Goal: Information Seeking & Learning: Learn about a topic

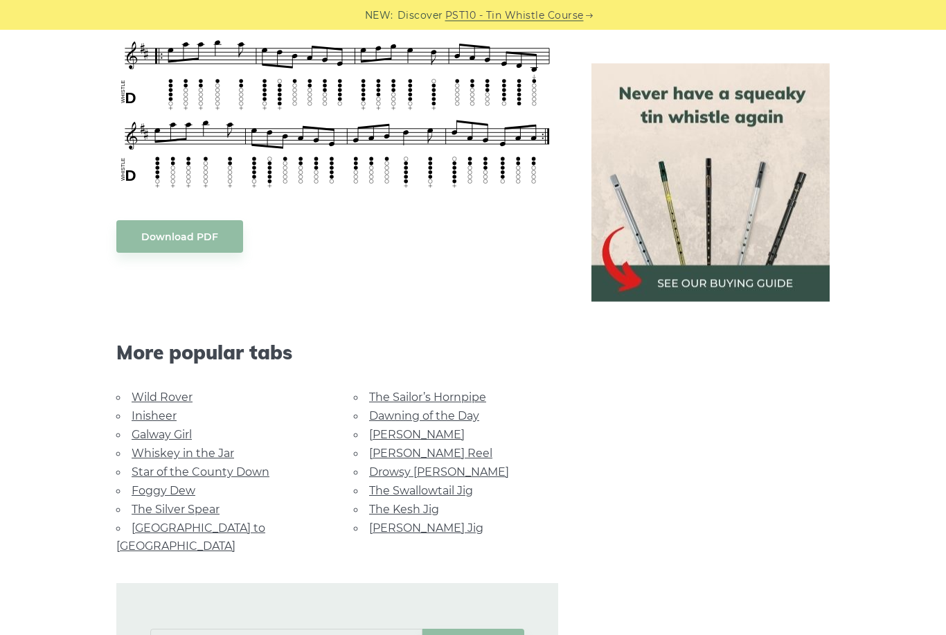
scroll to position [616, 0]
click at [182, 435] on link "Galway Girl" at bounding box center [162, 434] width 60 height 13
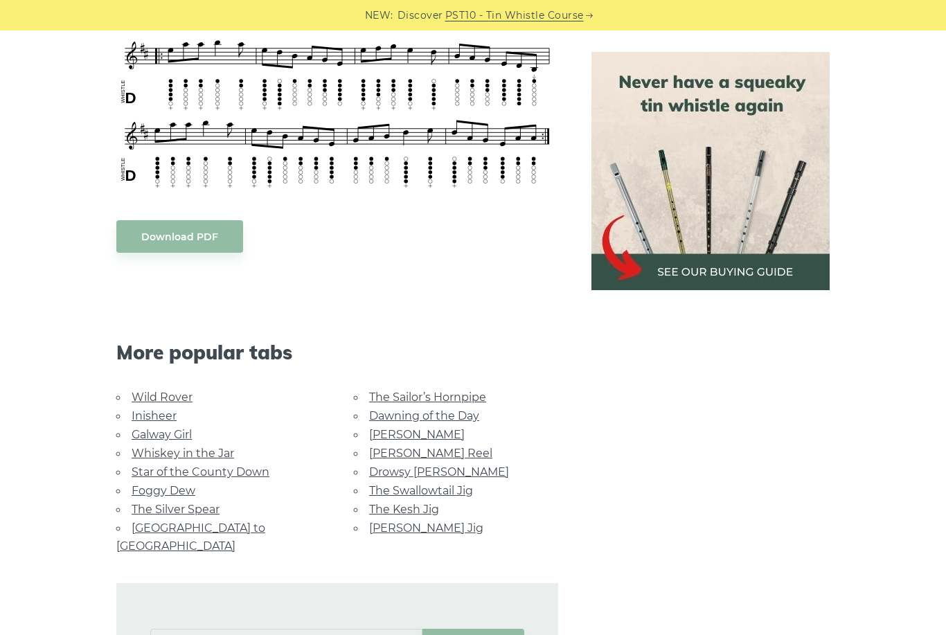
scroll to position [660, 0]
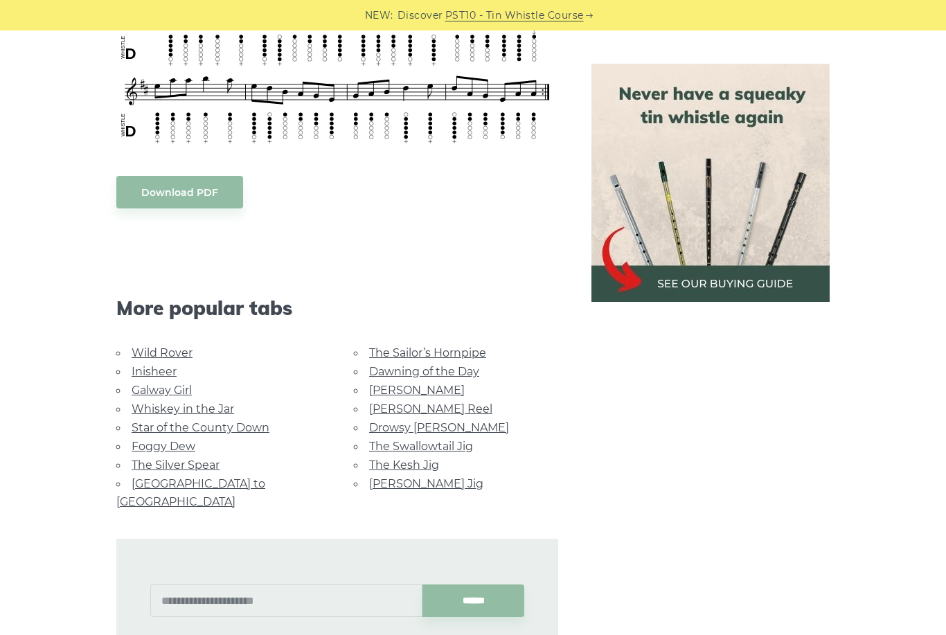
click at [242, 424] on link "Star of the County Down" at bounding box center [201, 427] width 138 height 13
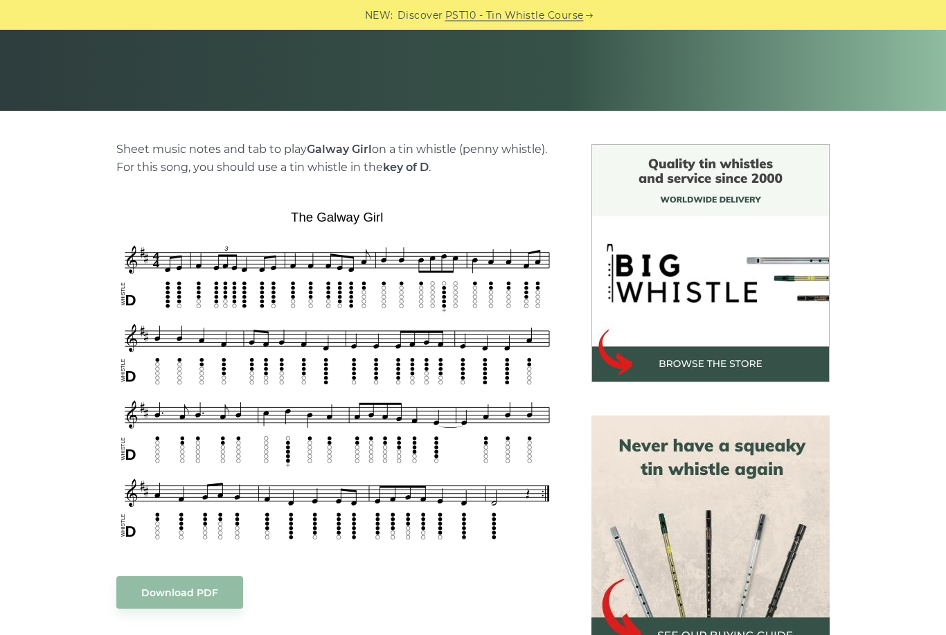
scroll to position [285, 0]
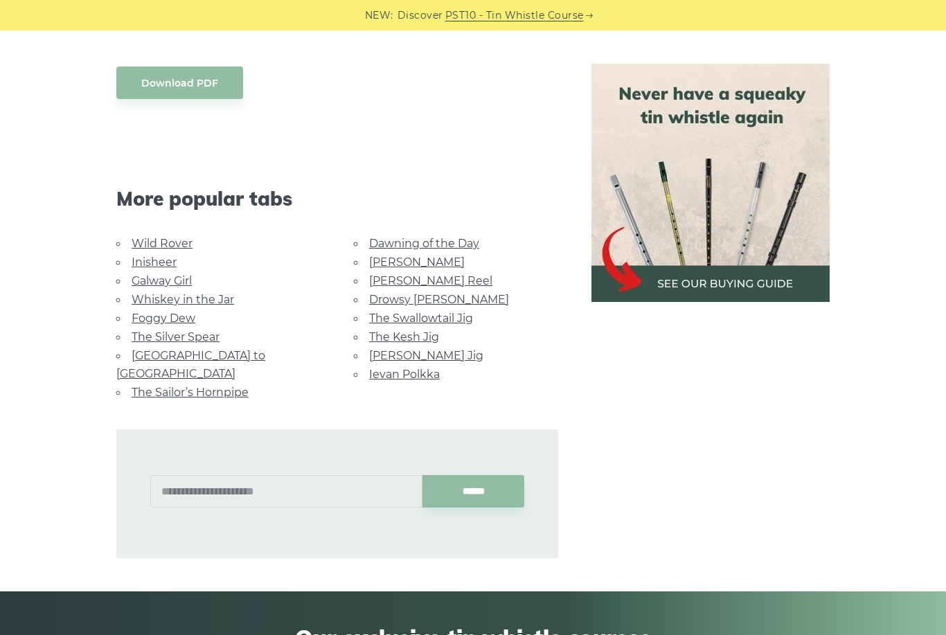
scroll to position [760, 0]
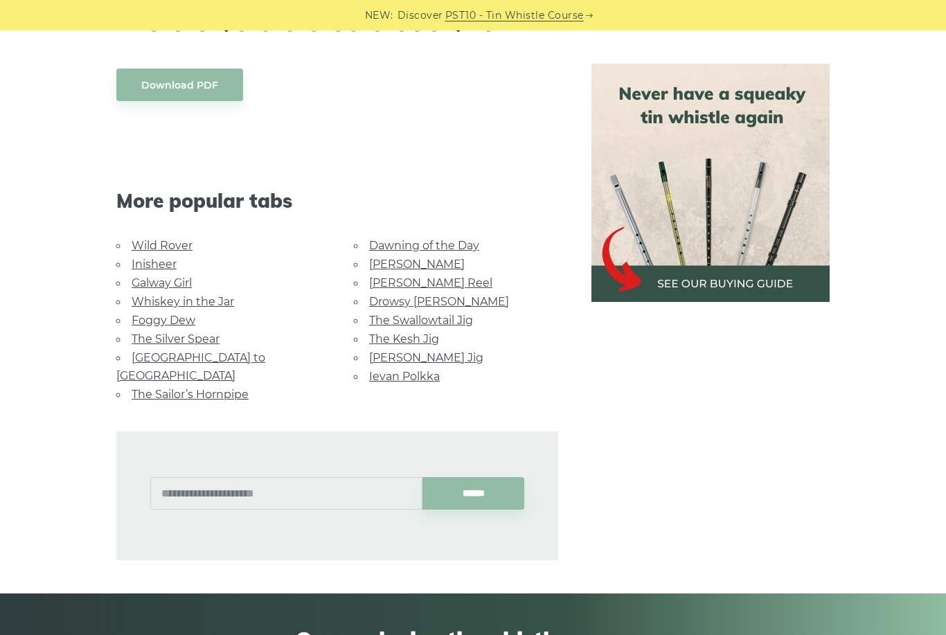
click at [210, 304] on link "Whiskey in the Jar" at bounding box center [183, 301] width 102 height 13
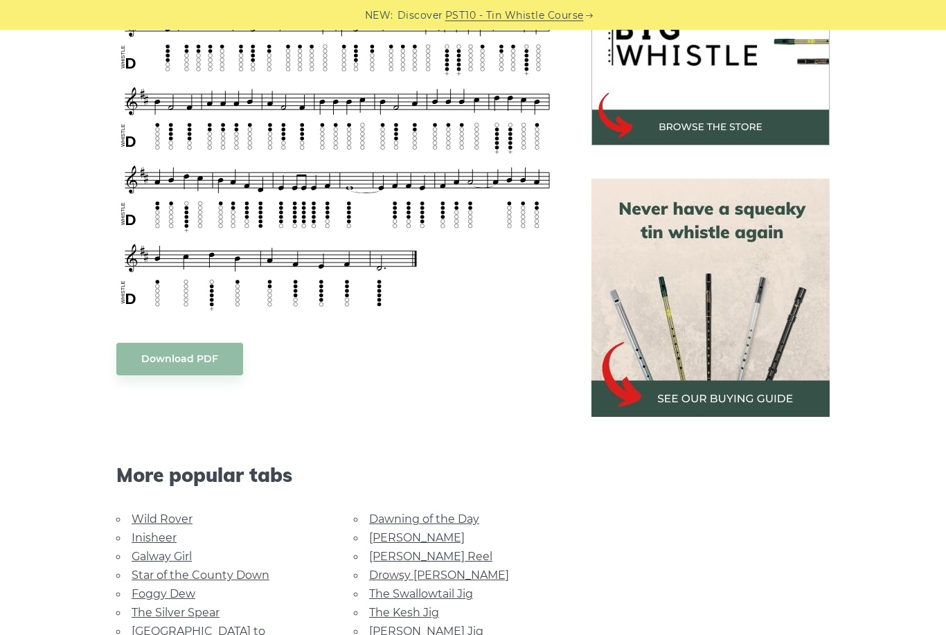
scroll to position [539, 0]
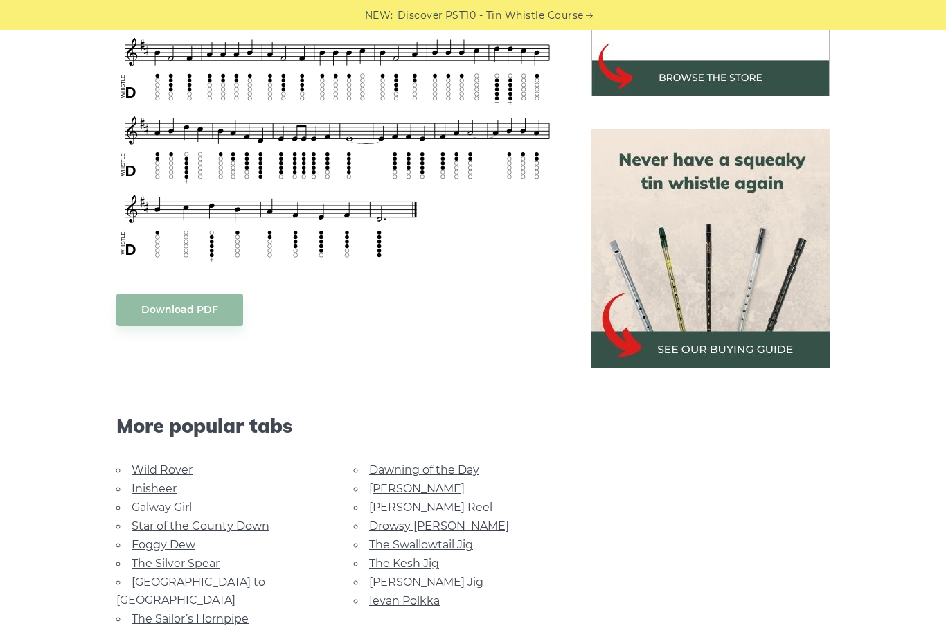
click at [159, 488] on link "Inisheer" at bounding box center [154, 488] width 45 height 13
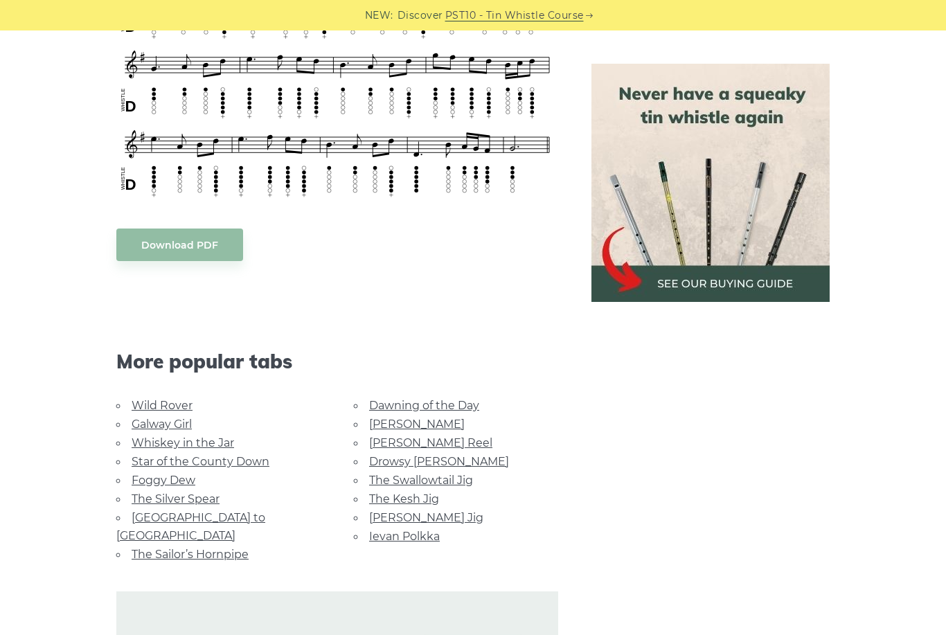
scroll to position [831, 0]
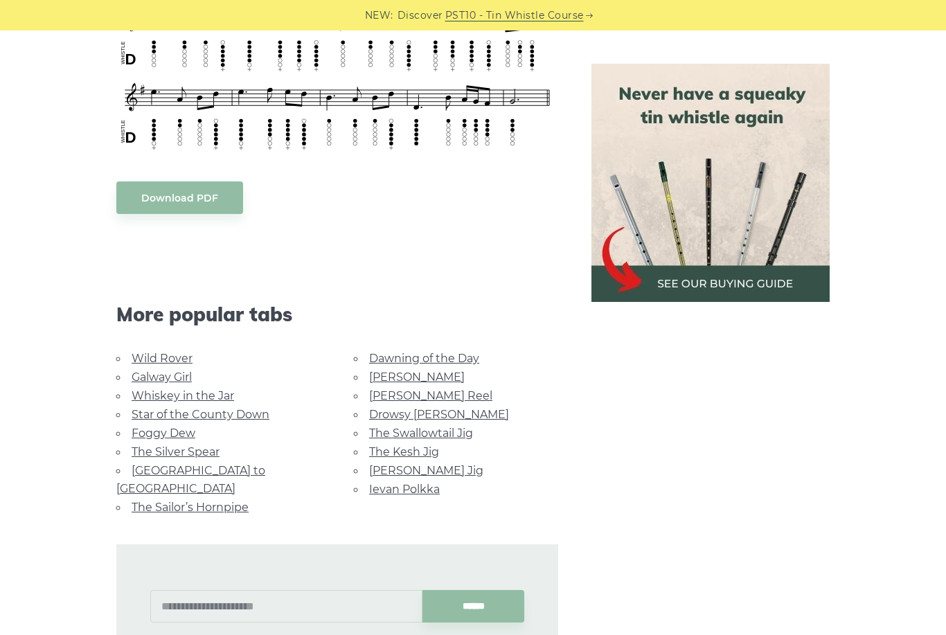
click at [234, 464] on link "[GEOGRAPHIC_DATA] to [GEOGRAPHIC_DATA]" at bounding box center [190, 479] width 149 height 31
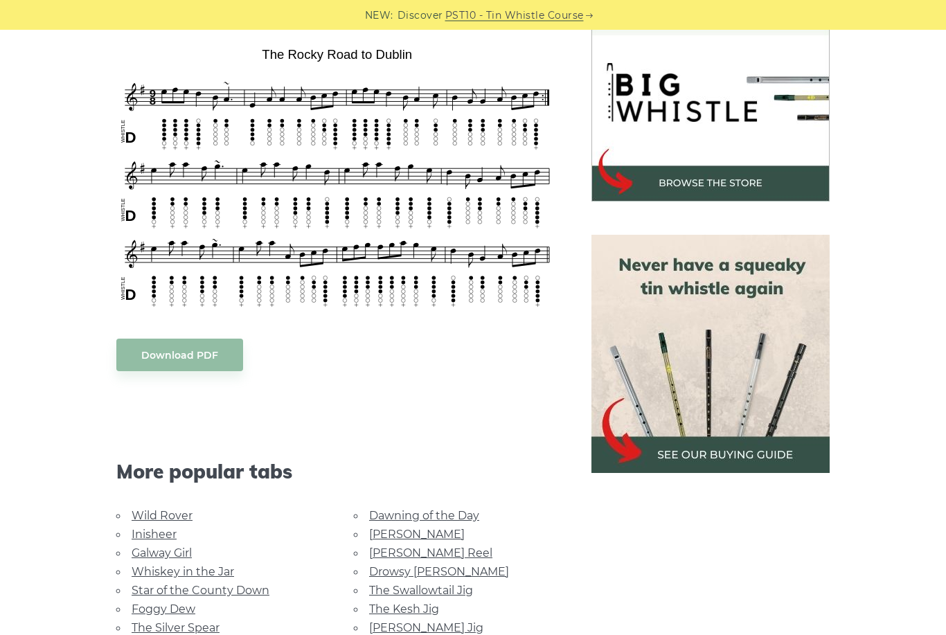
scroll to position [437, 0]
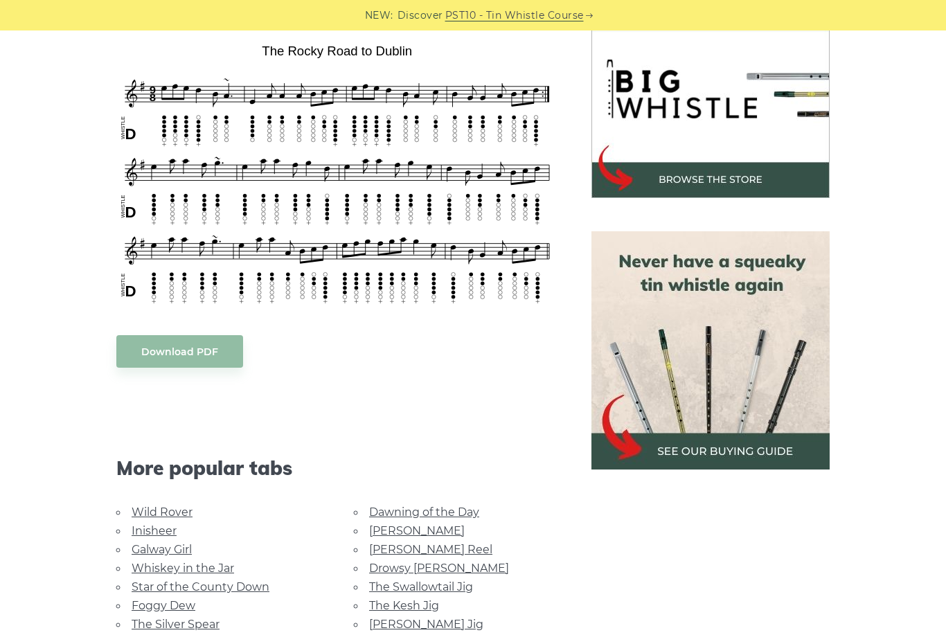
click at [453, 580] on link "The Swallowtail Jig" at bounding box center [421, 586] width 104 height 13
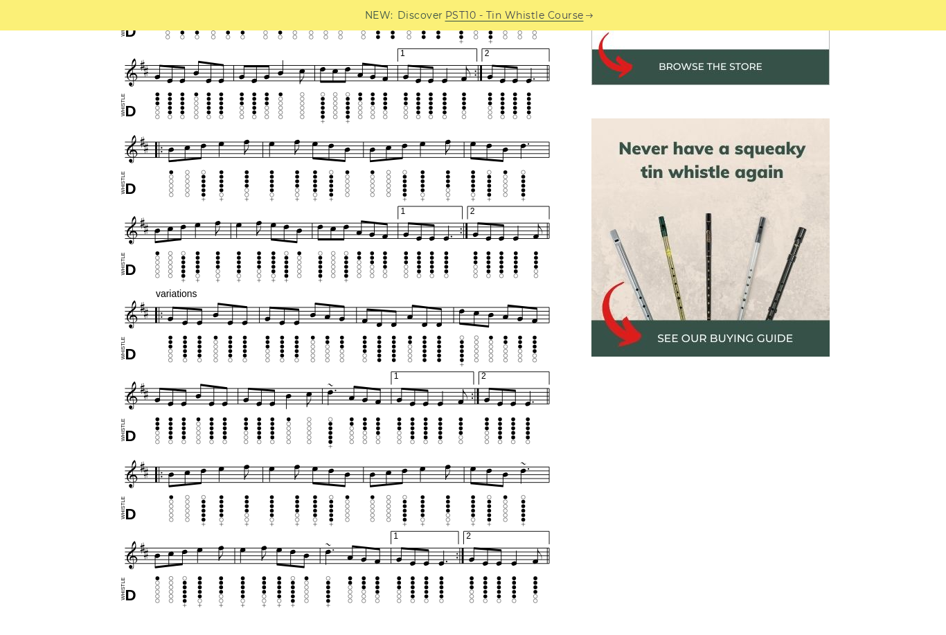
scroll to position [549, 0]
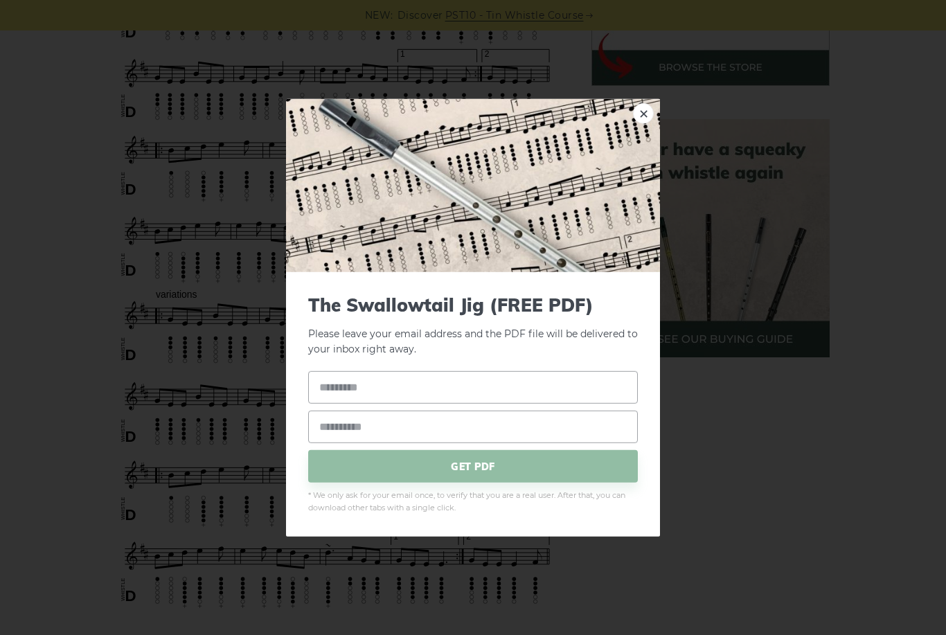
click at [644, 123] on link "×" at bounding box center [643, 112] width 21 height 21
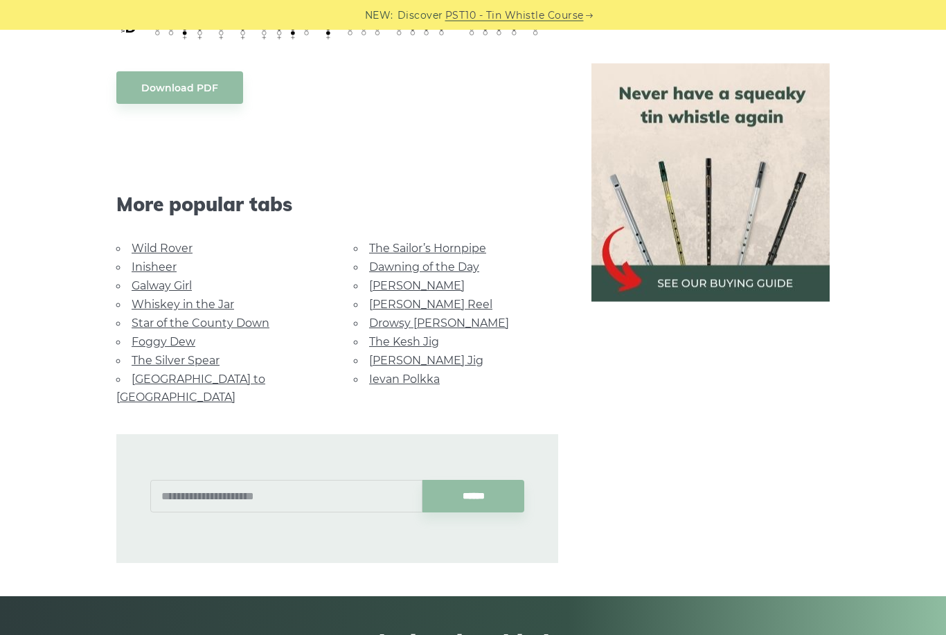
scroll to position [1106, 0]
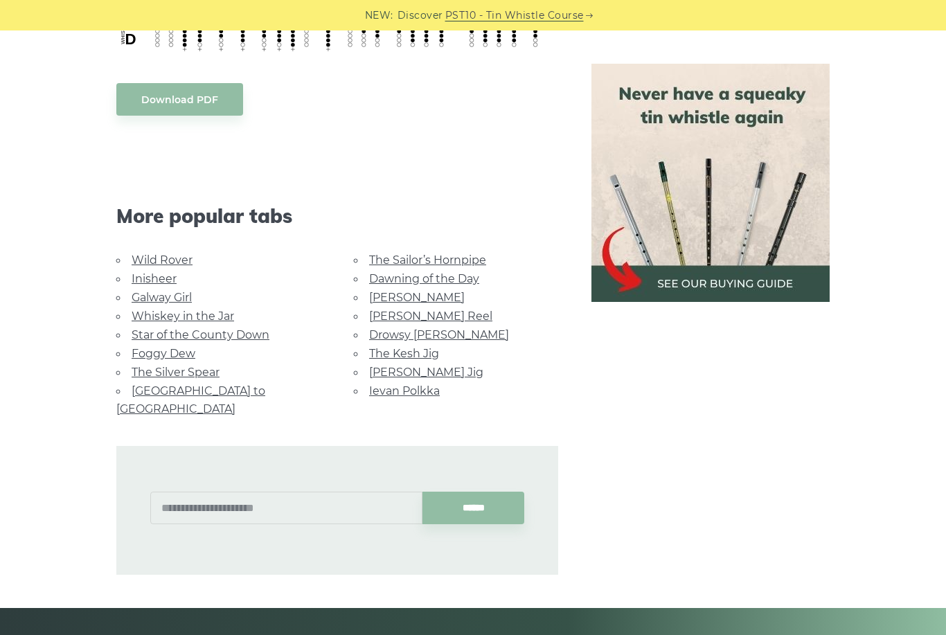
click at [420, 366] on link "[PERSON_NAME] Jig" at bounding box center [426, 372] width 114 height 13
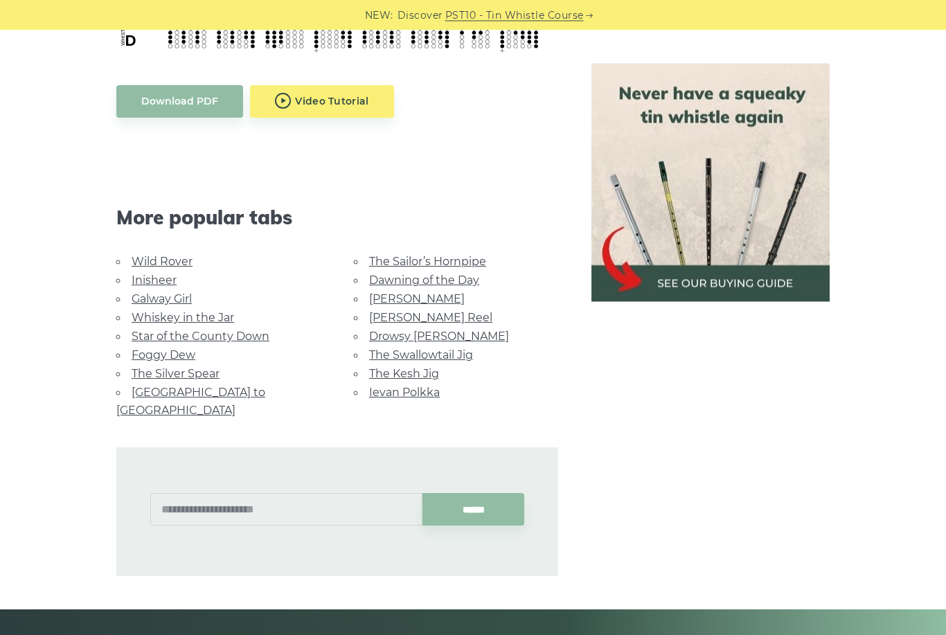
scroll to position [782, 0]
click at [409, 372] on link "The Kesh Jig" at bounding box center [404, 373] width 70 height 13
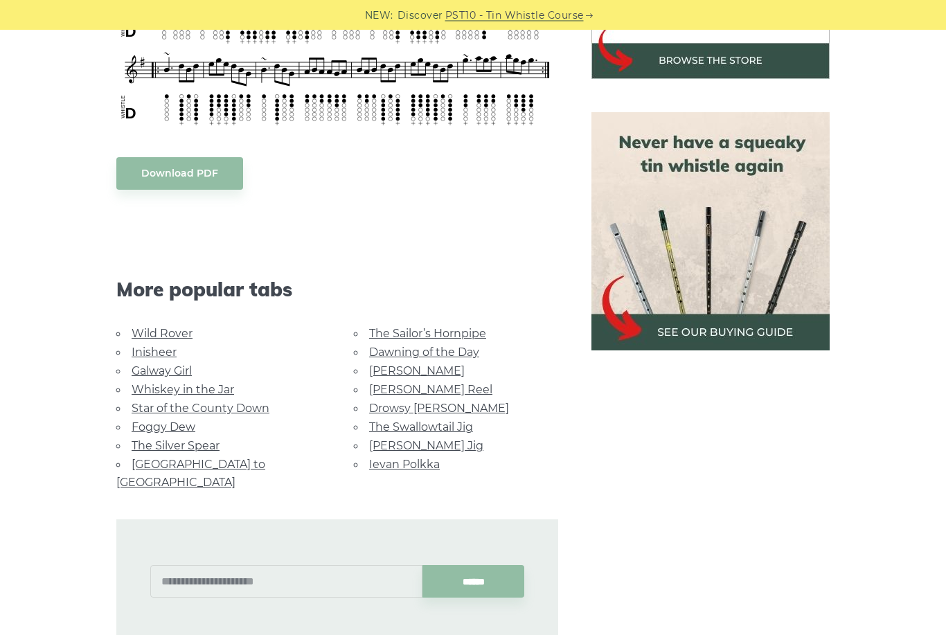
scroll to position [556, 0]
click at [415, 390] on link "[PERSON_NAME] Reel" at bounding box center [430, 389] width 123 height 13
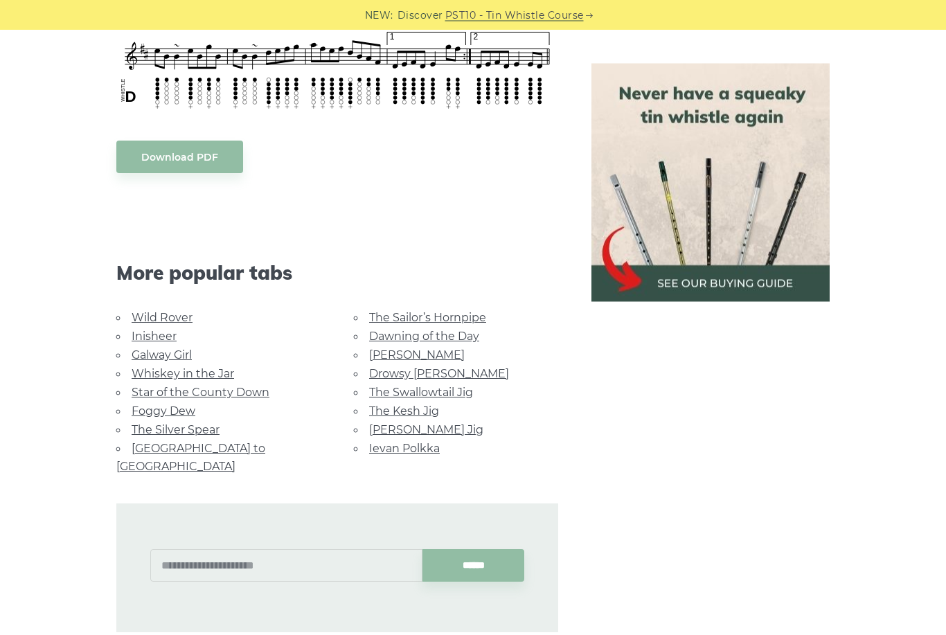
scroll to position [709, 0]
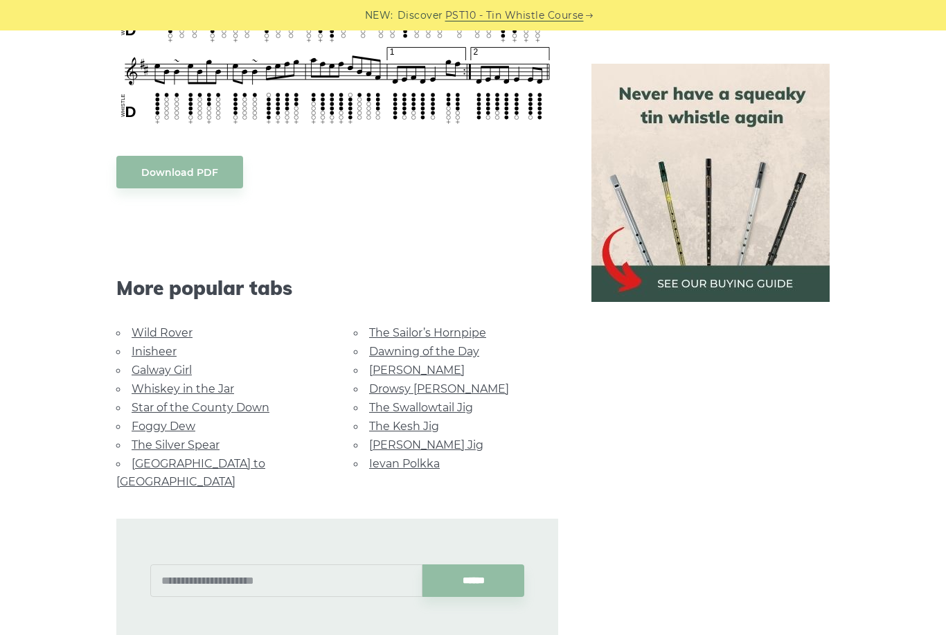
click at [388, 367] on link "[PERSON_NAME]" at bounding box center [417, 369] width 96 height 13
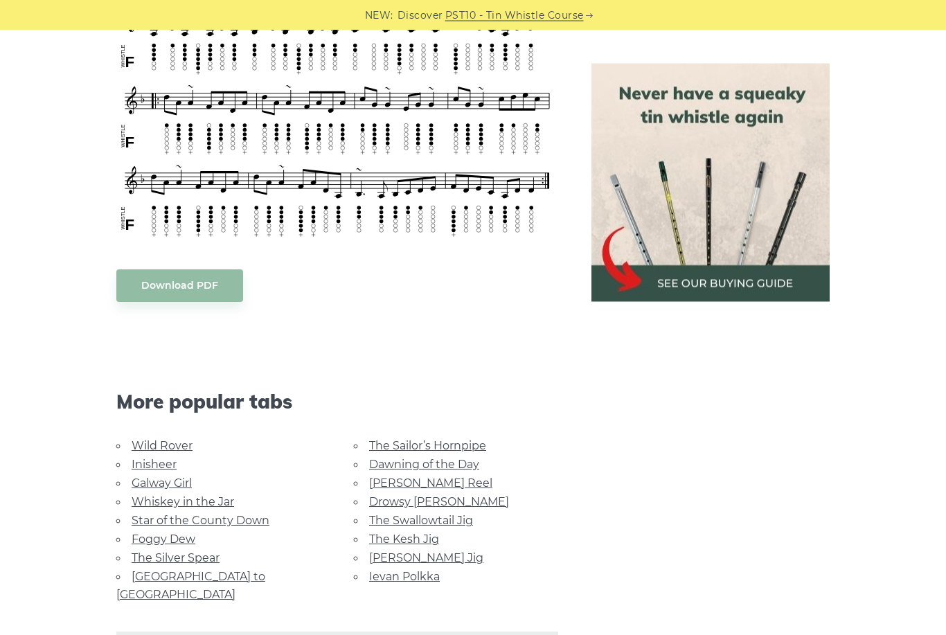
scroll to position [655, 0]
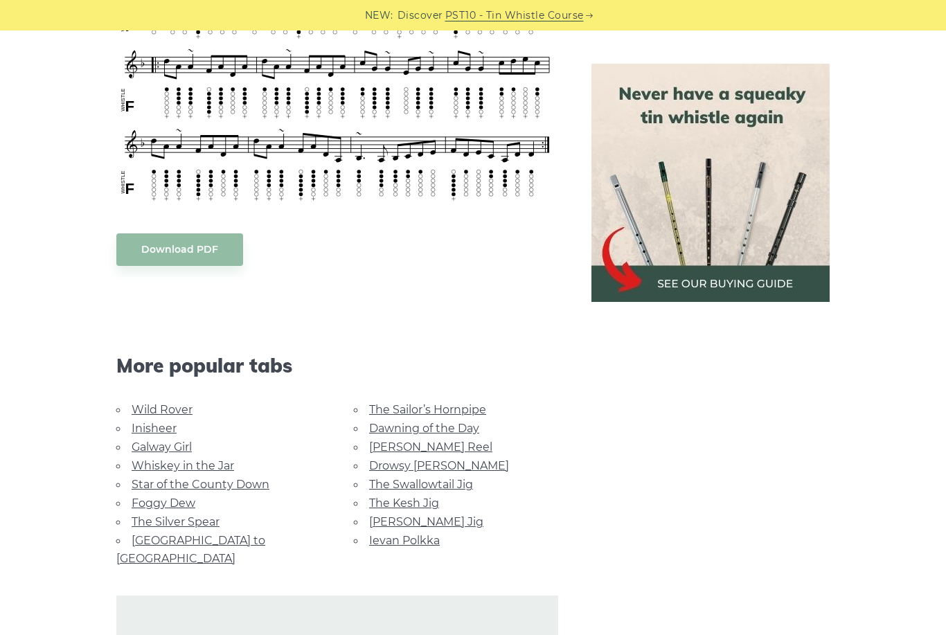
click at [171, 496] on link "Foggy Dew" at bounding box center [164, 502] width 64 height 13
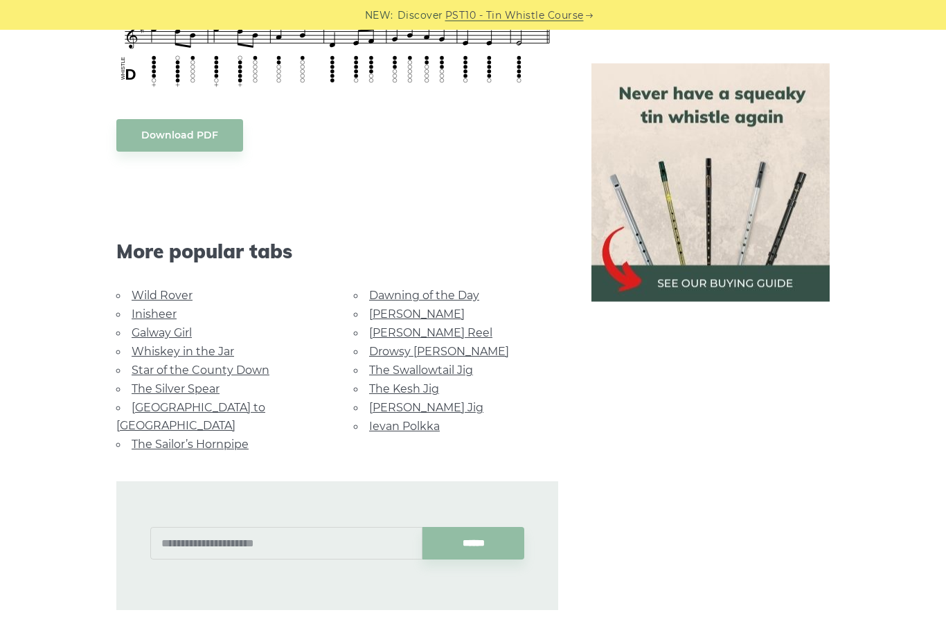
scroll to position [712, 0]
click at [215, 438] on link "The Sailor’s Hornpipe" at bounding box center [190, 444] width 117 height 13
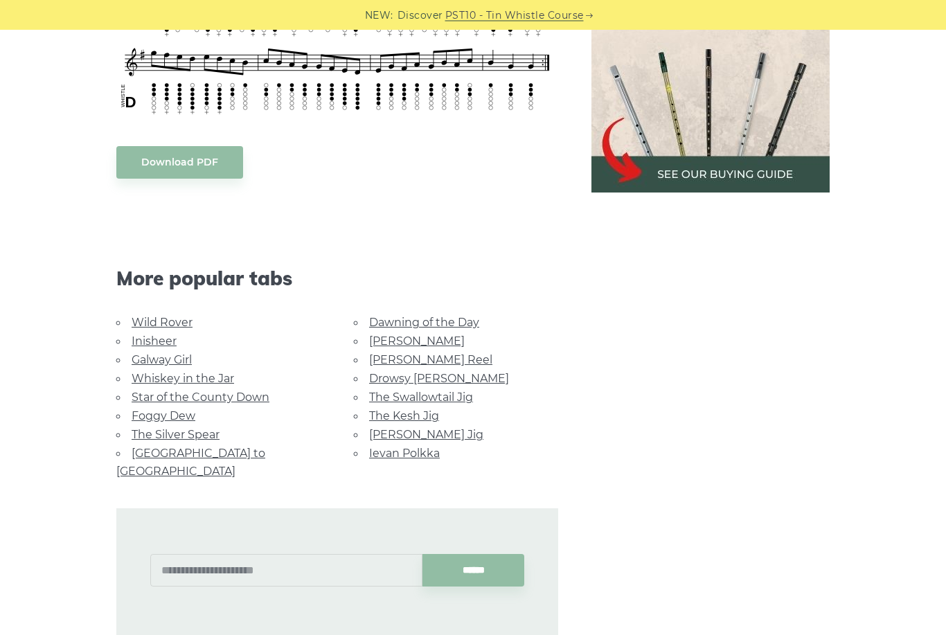
scroll to position [726, 0]
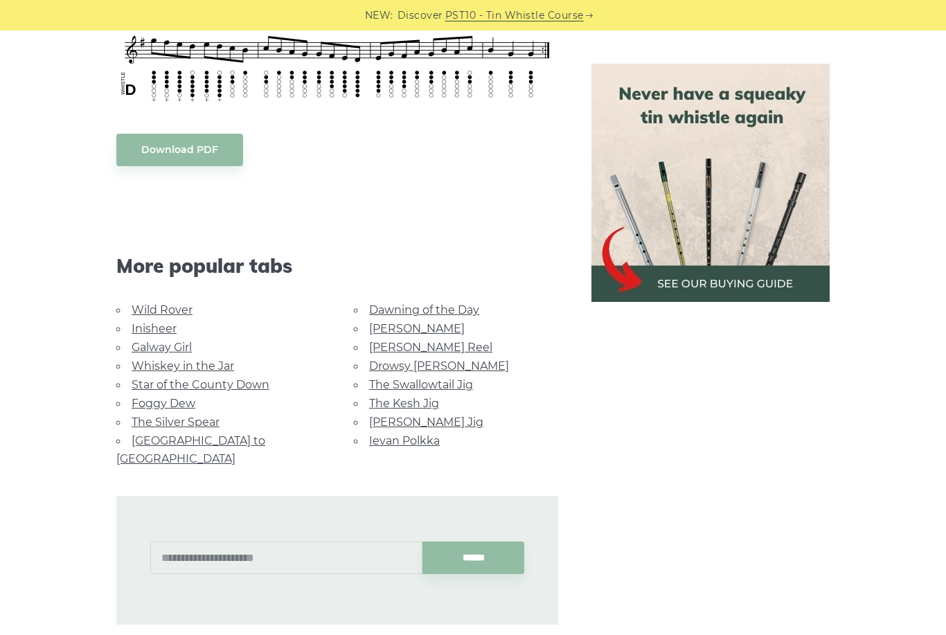
click at [201, 419] on link "The Silver Spear" at bounding box center [176, 421] width 88 height 13
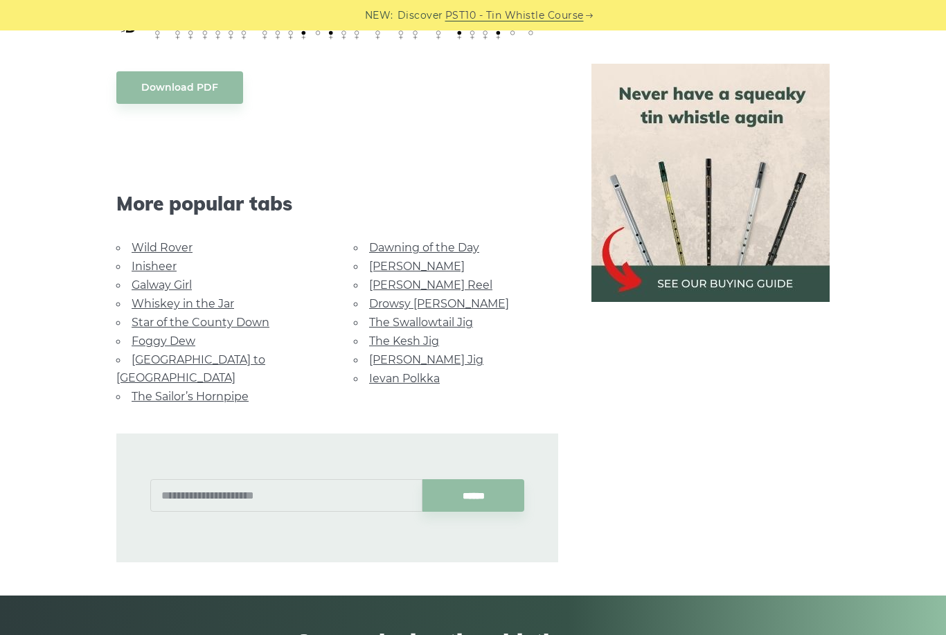
scroll to position [810, 0]
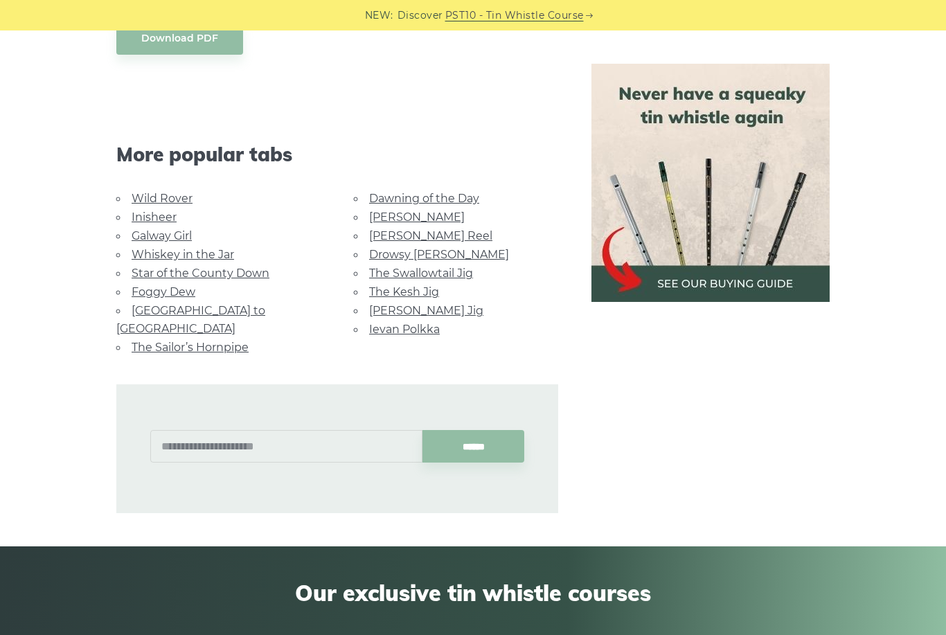
click at [432, 256] on link "Drowsy [PERSON_NAME]" at bounding box center [439, 254] width 140 height 13
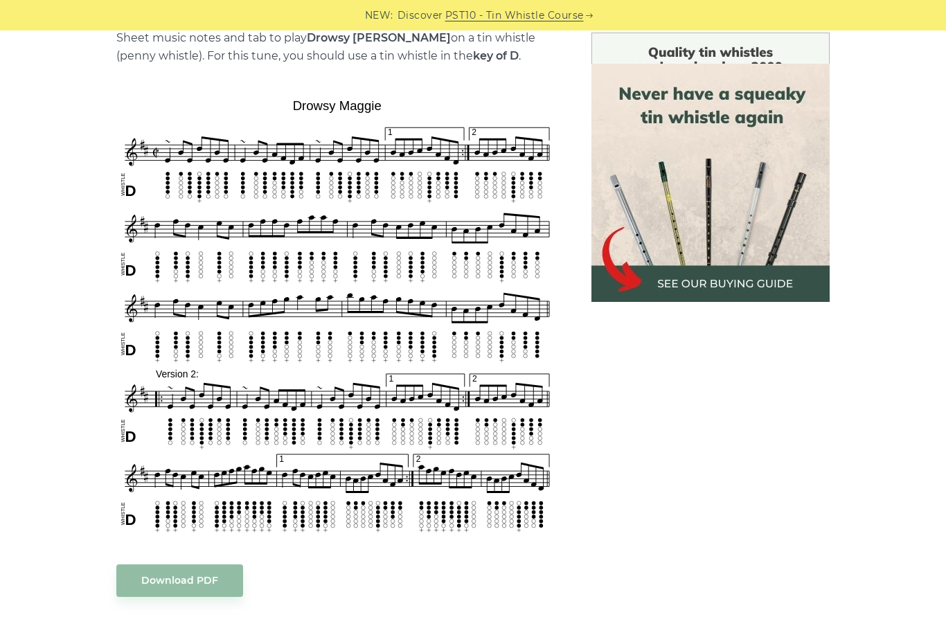
scroll to position [365, 0]
